Goal: Information Seeking & Learning: Learn about a topic

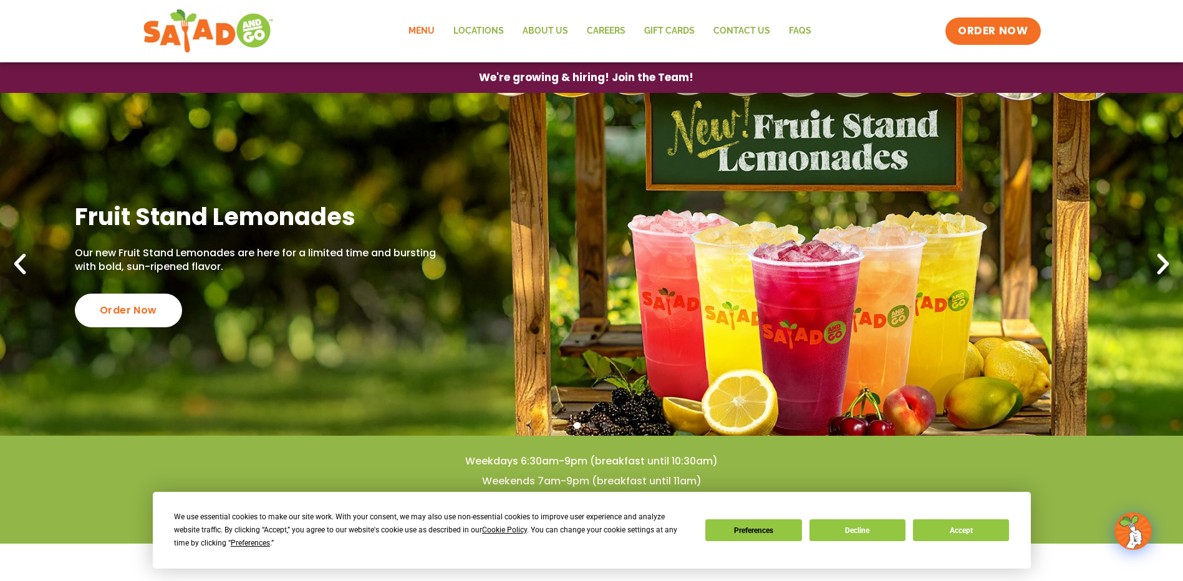
click at [423, 30] on link "Menu" at bounding box center [421, 31] width 45 height 29
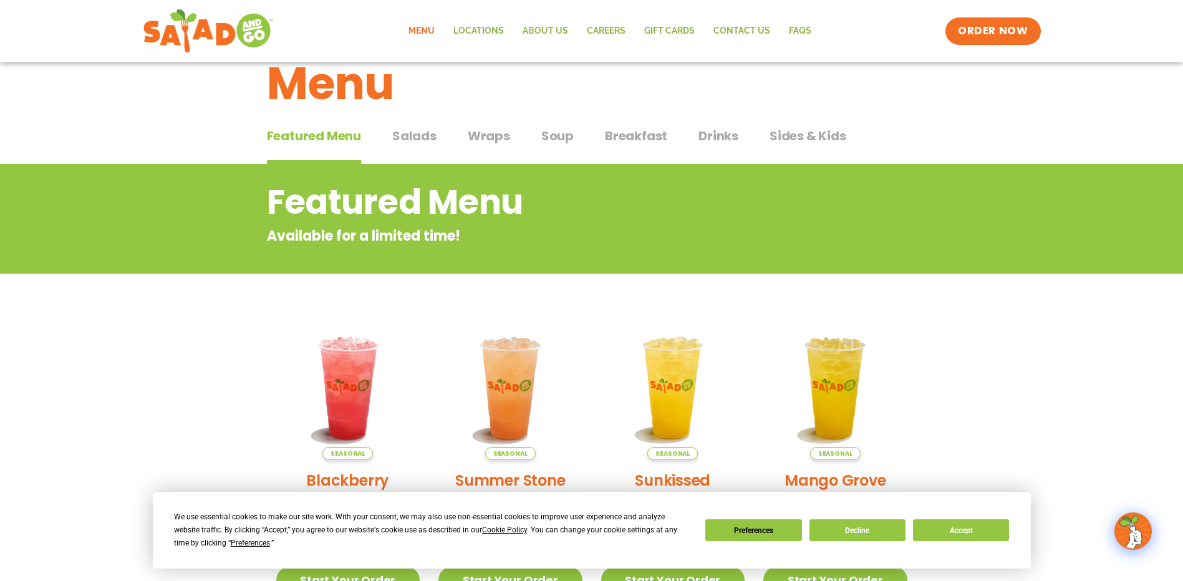
scroll to position [32, 0]
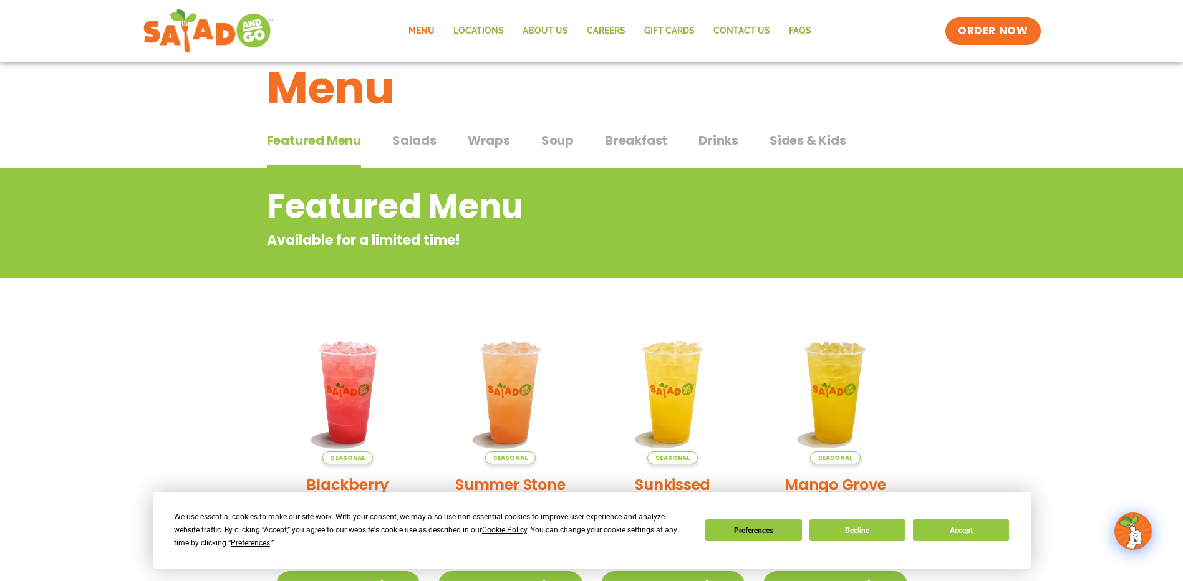
click at [423, 145] on span "Salads" at bounding box center [414, 140] width 44 height 19
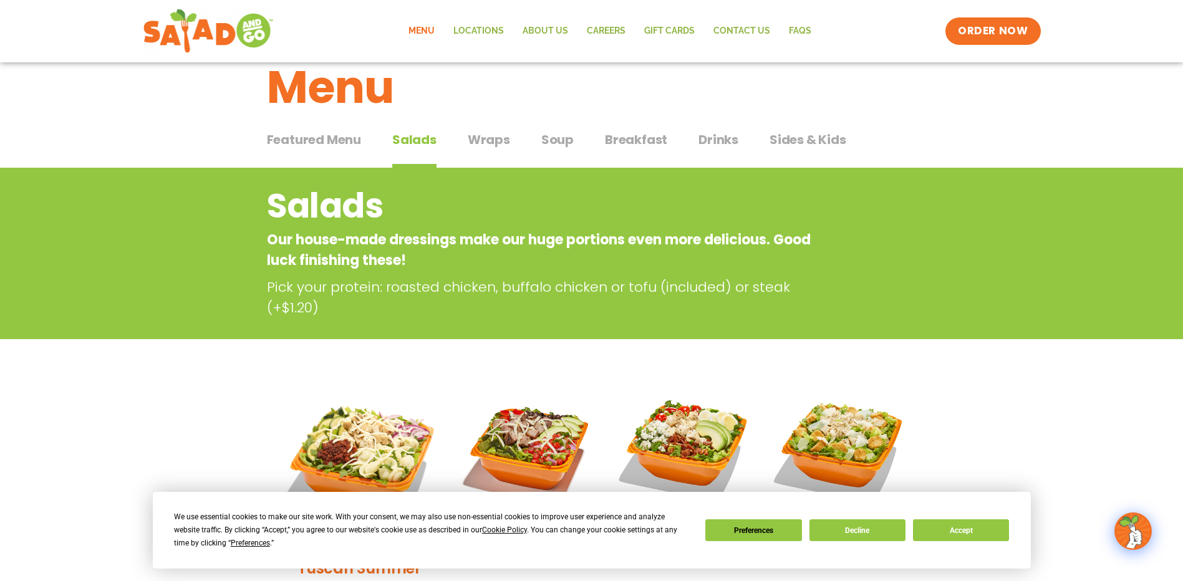
scroll to position [32, 0]
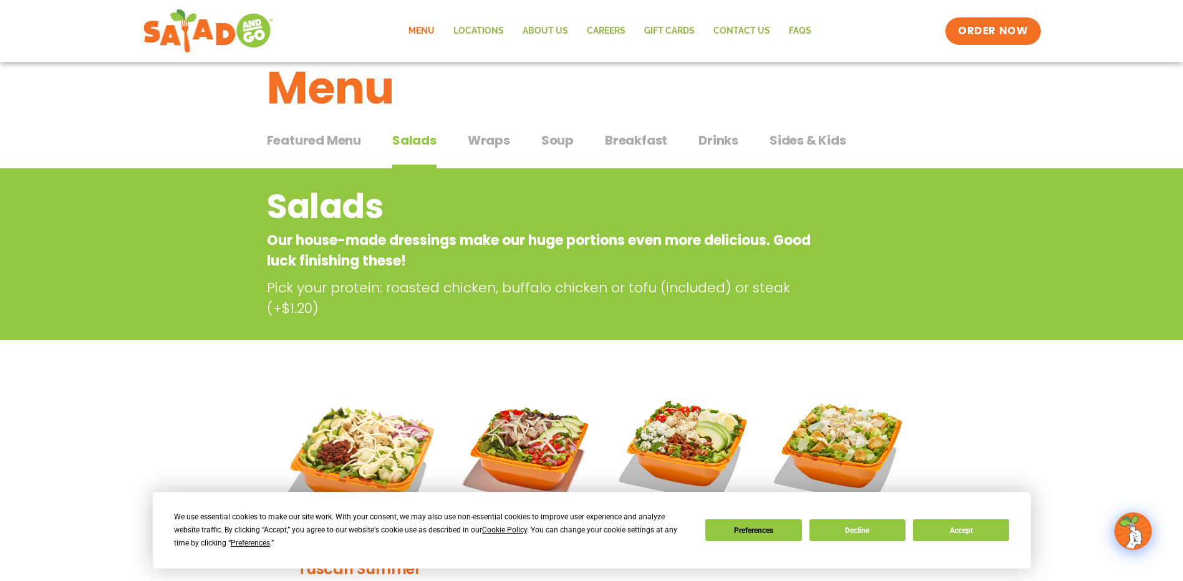
click at [552, 132] on span "Soup" at bounding box center [557, 140] width 32 height 19
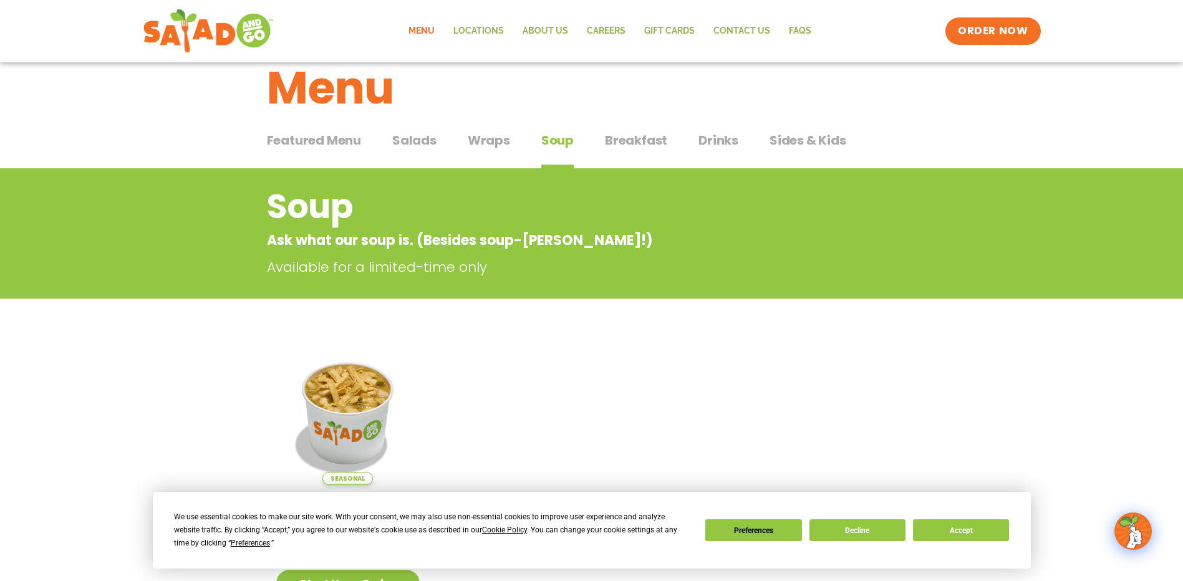
click at [489, 143] on span "Wraps" at bounding box center [489, 140] width 42 height 19
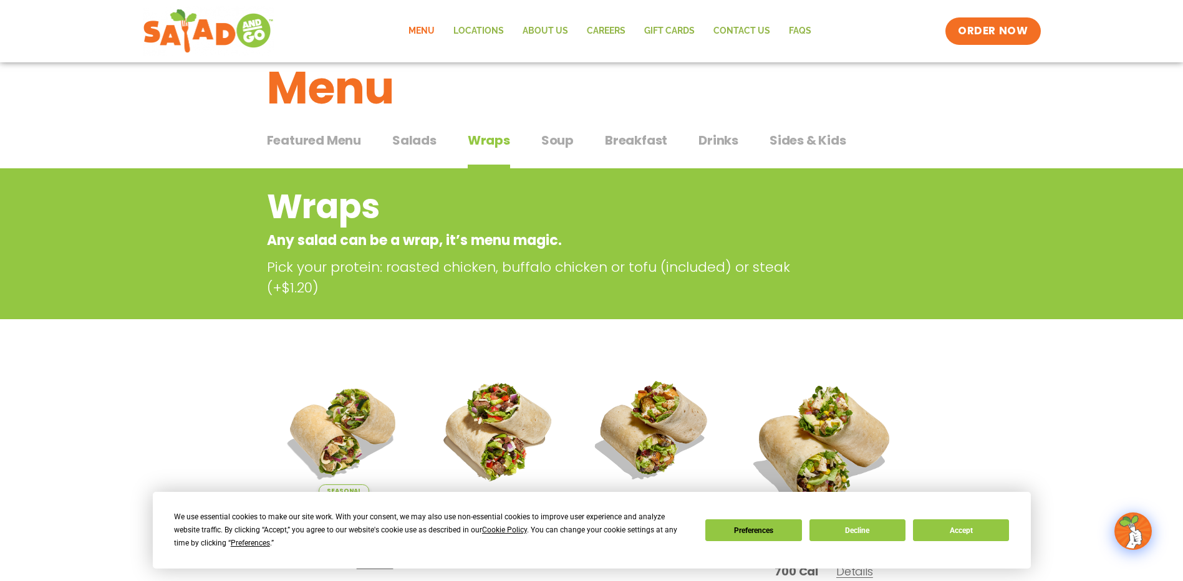
click at [600, 153] on div "Featured Menu Featured Menu Salads Salads Wraps Wraps Soup Soup Breakfast Break…" at bounding box center [592, 148] width 650 height 42
click at [622, 147] on span "Breakfast" at bounding box center [636, 140] width 62 height 19
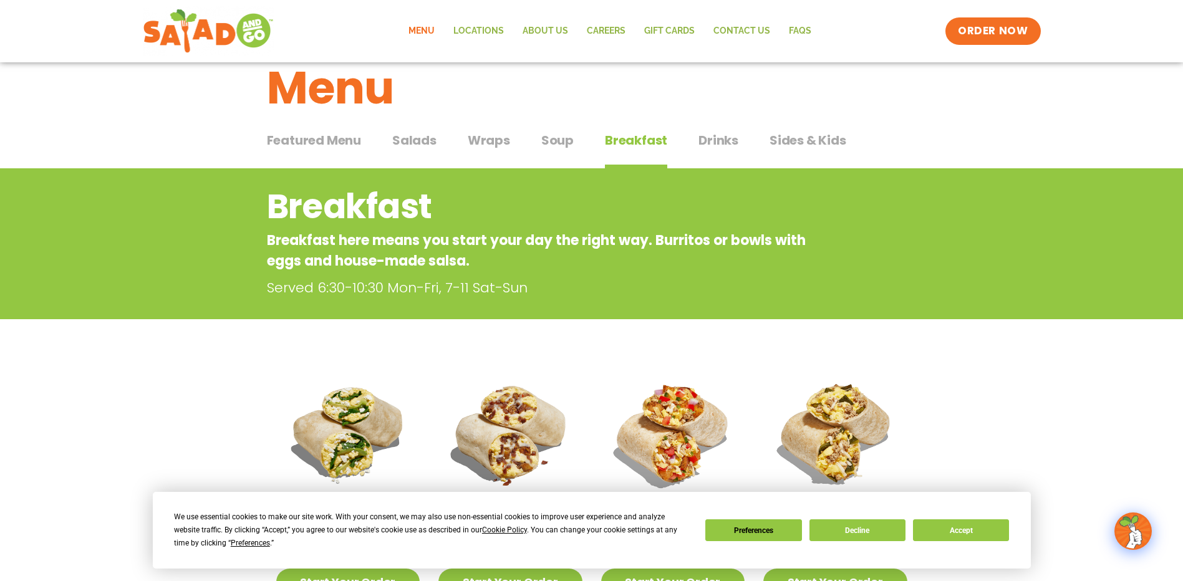
click at [714, 143] on span "Drinks" at bounding box center [718, 140] width 40 height 19
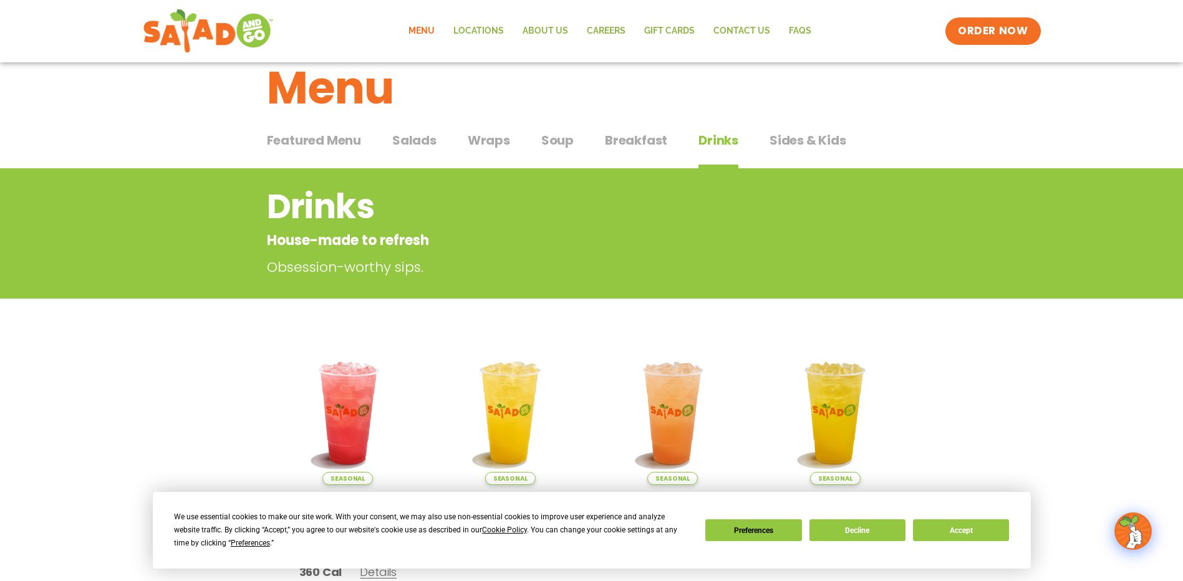
click at [769, 135] on span "Sides & Kids" at bounding box center [807, 140] width 77 height 19
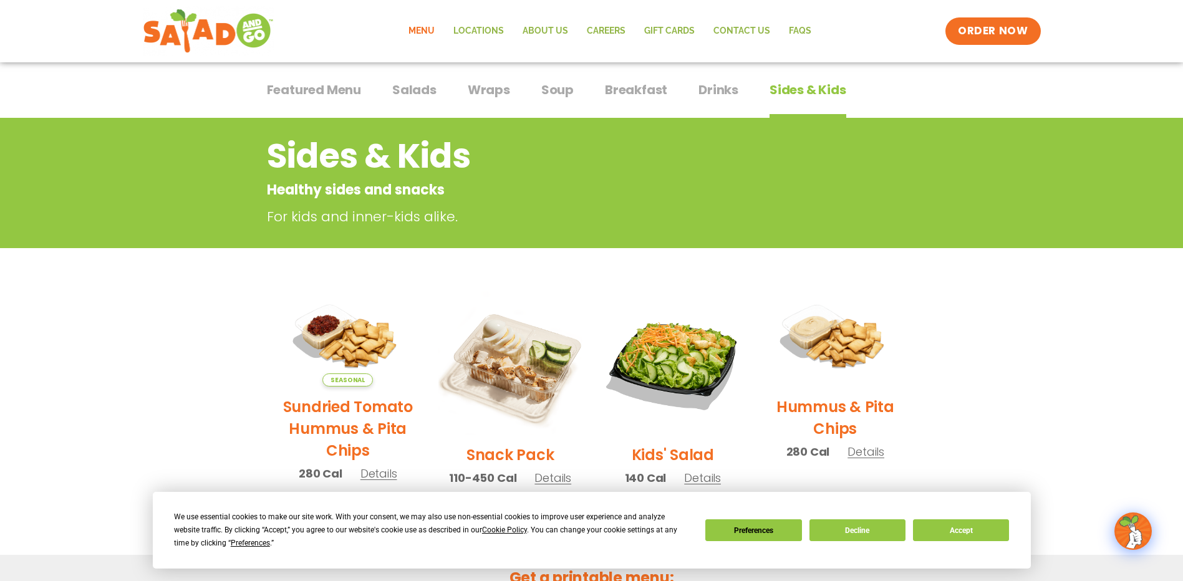
scroll to position [187, 0]
